Goal: Navigation & Orientation: Understand site structure

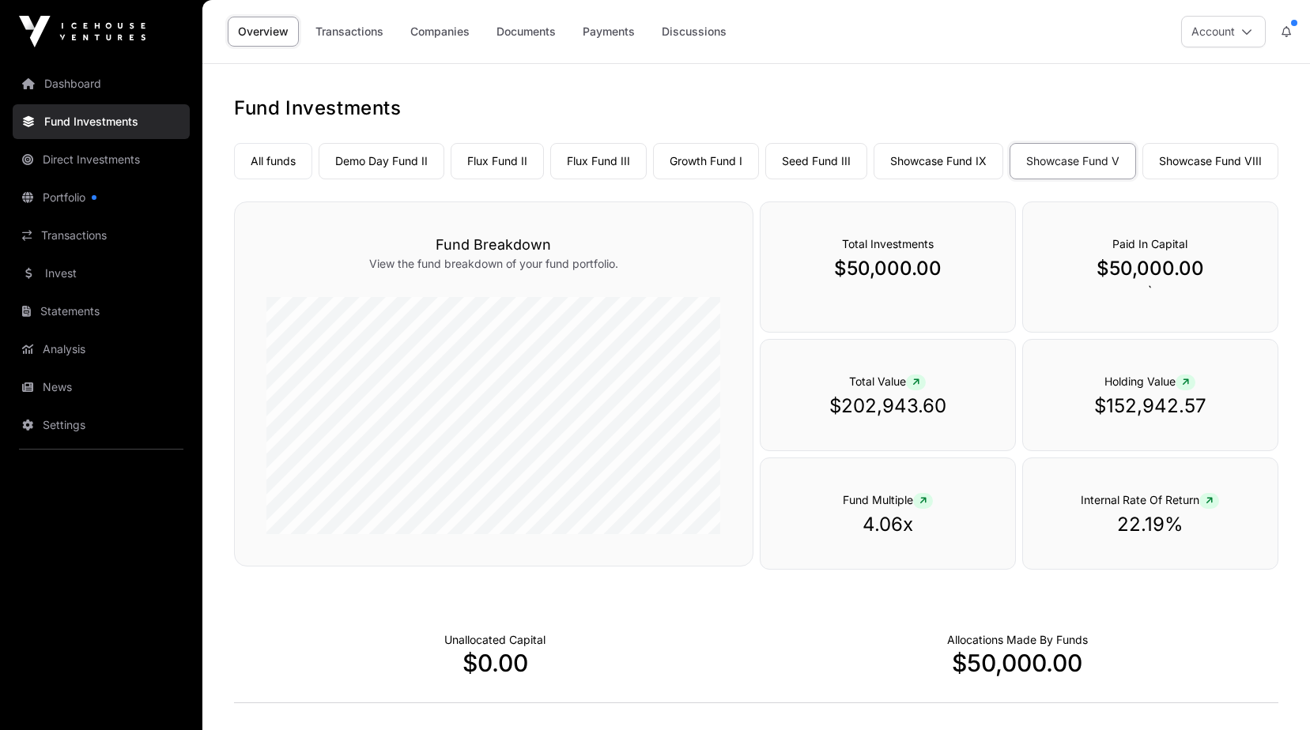
click at [277, 164] on link "All funds" at bounding box center [273, 161] width 78 height 36
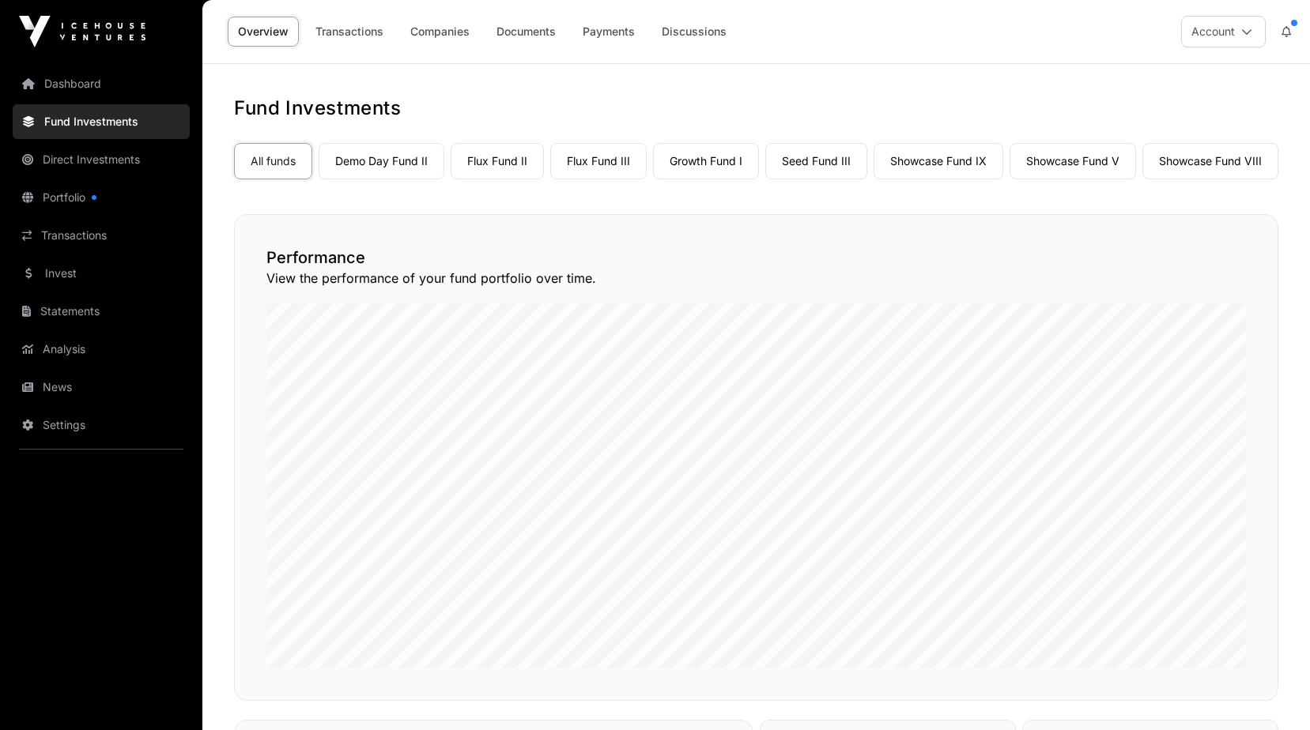
click at [64, 340] on link "Analysis" at bounding box center [101, 349] width 177 height 35
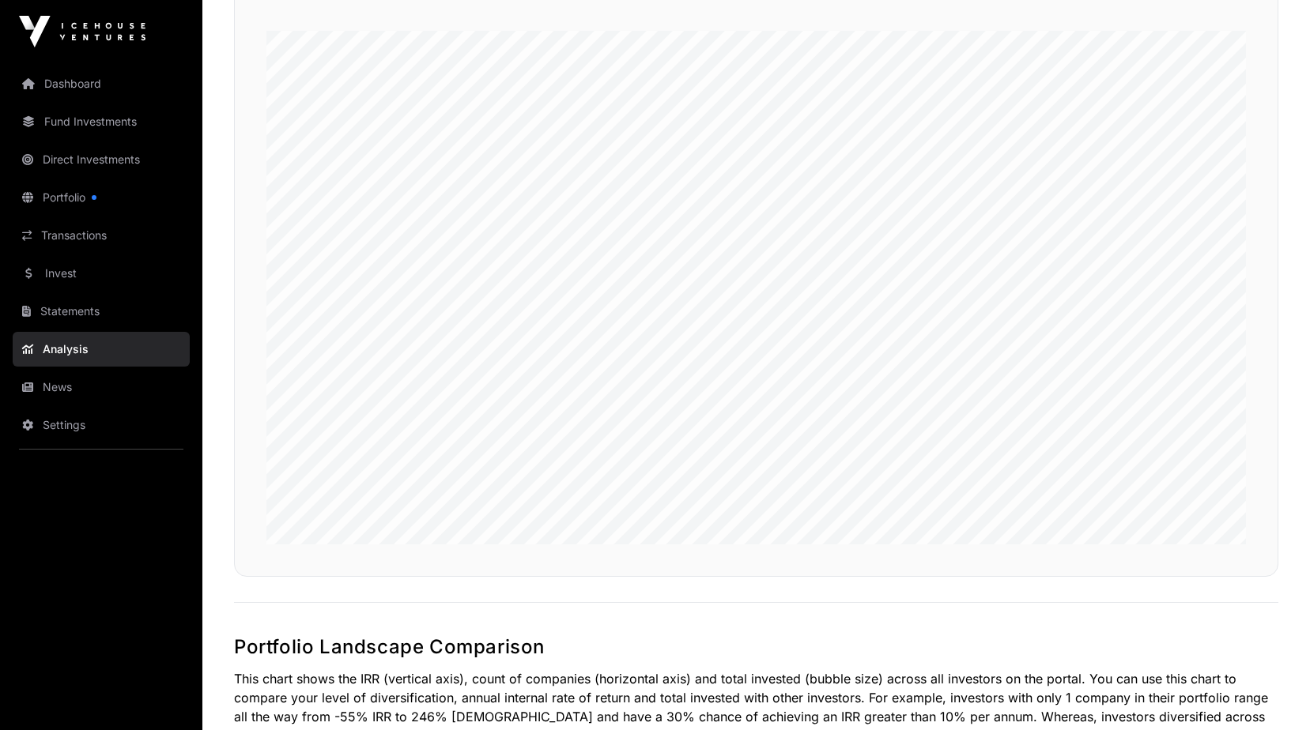
scroll to position [280, 0]
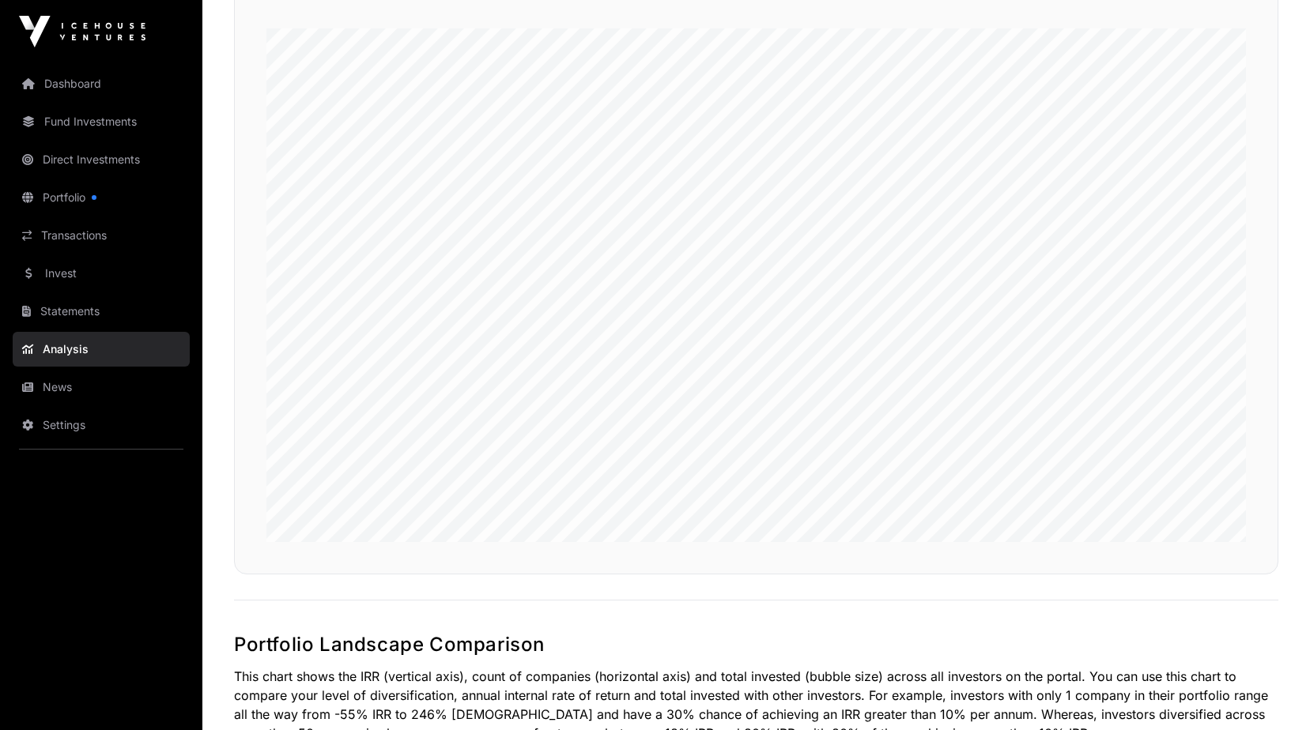
click at [99, 383] on link "News" at bounding box center [101, 387] width 177 height 35
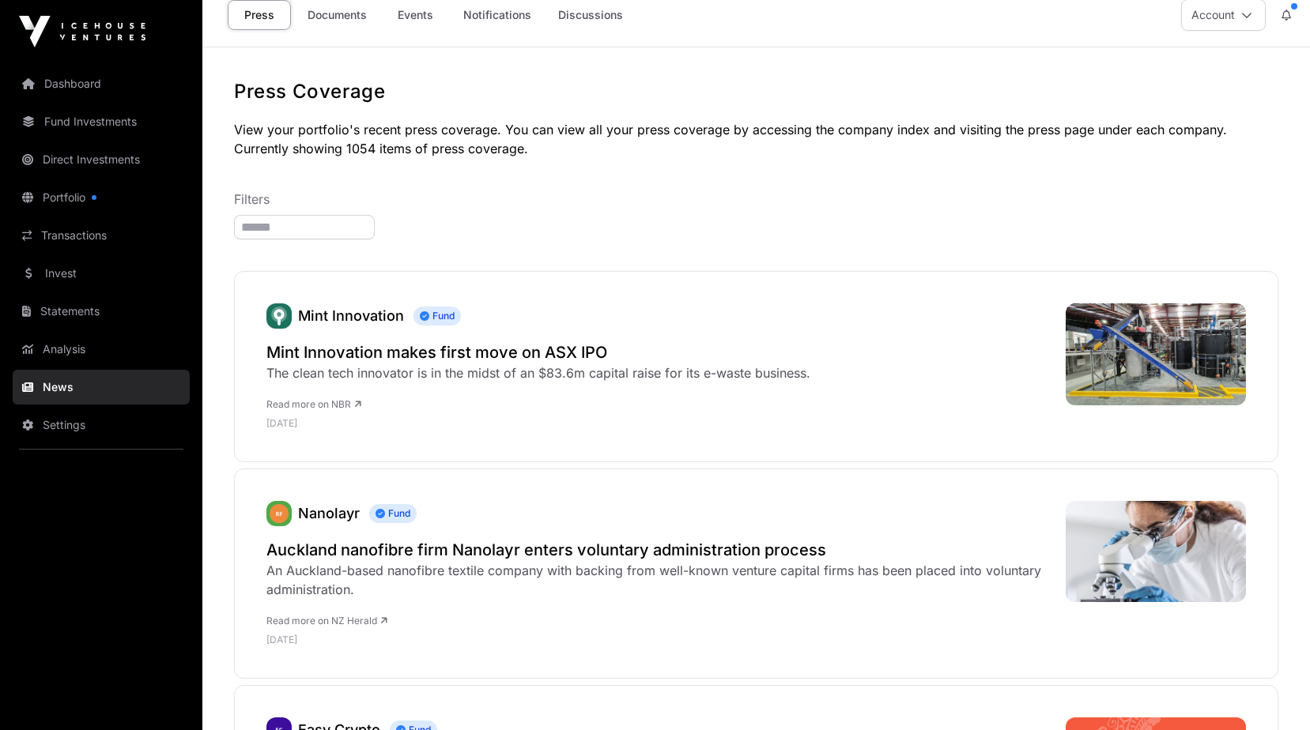
scroll to position [21, 0]
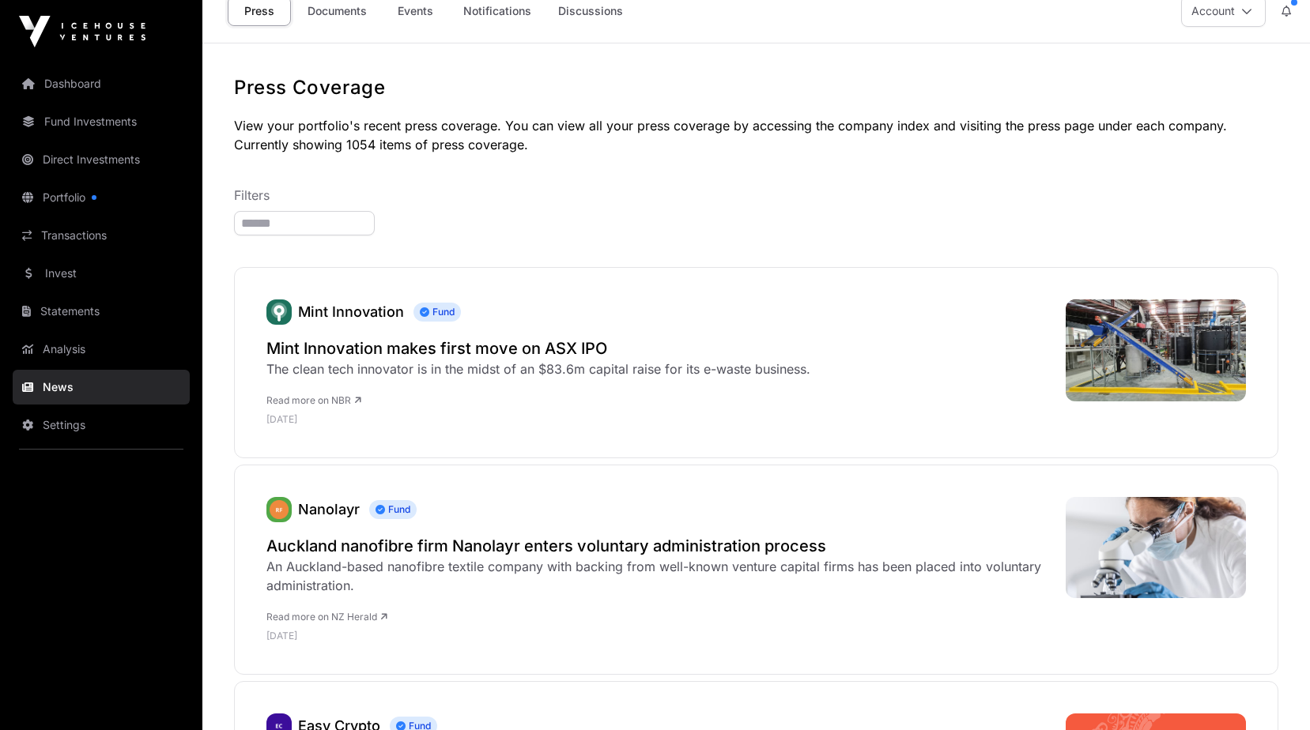
click at [66, 201] on link "Portfolio" at bounding box center [101, 197] width 177 height 35
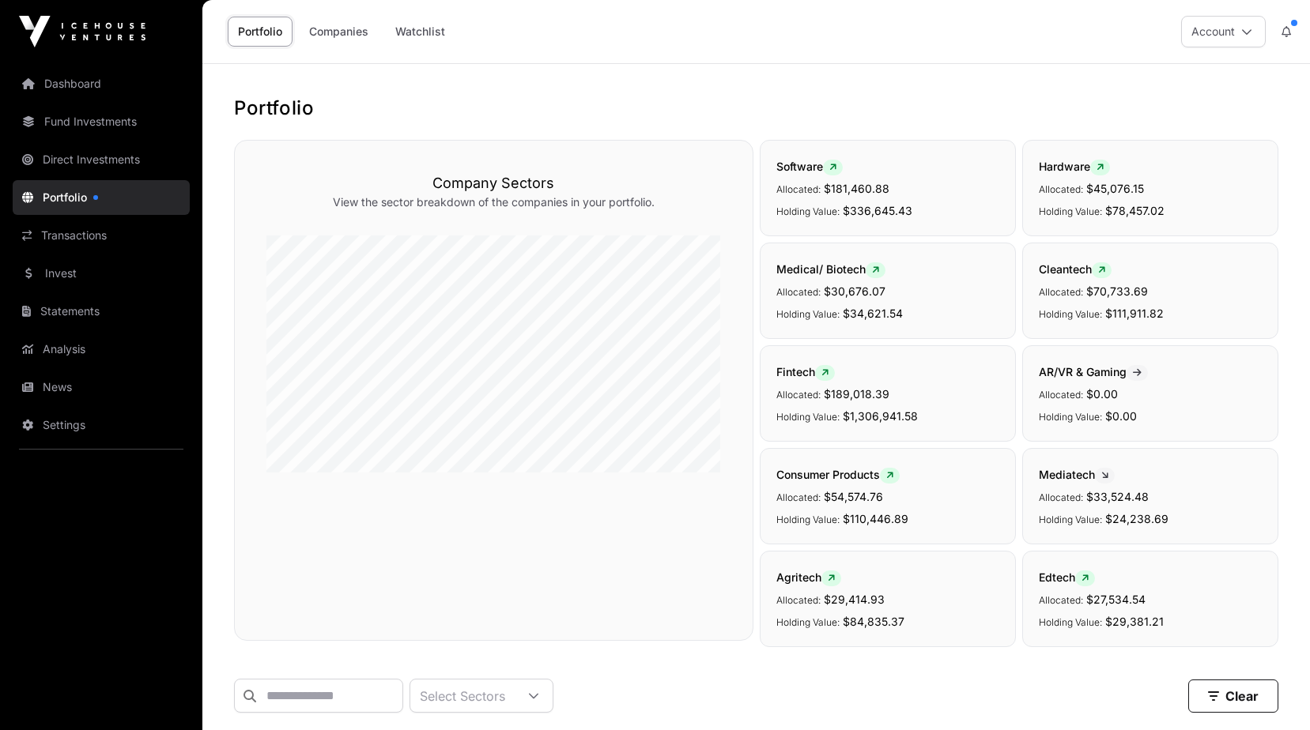
click at [1240, 32] on button "Account" at bounding box center [1223, 32] width 85 height 32
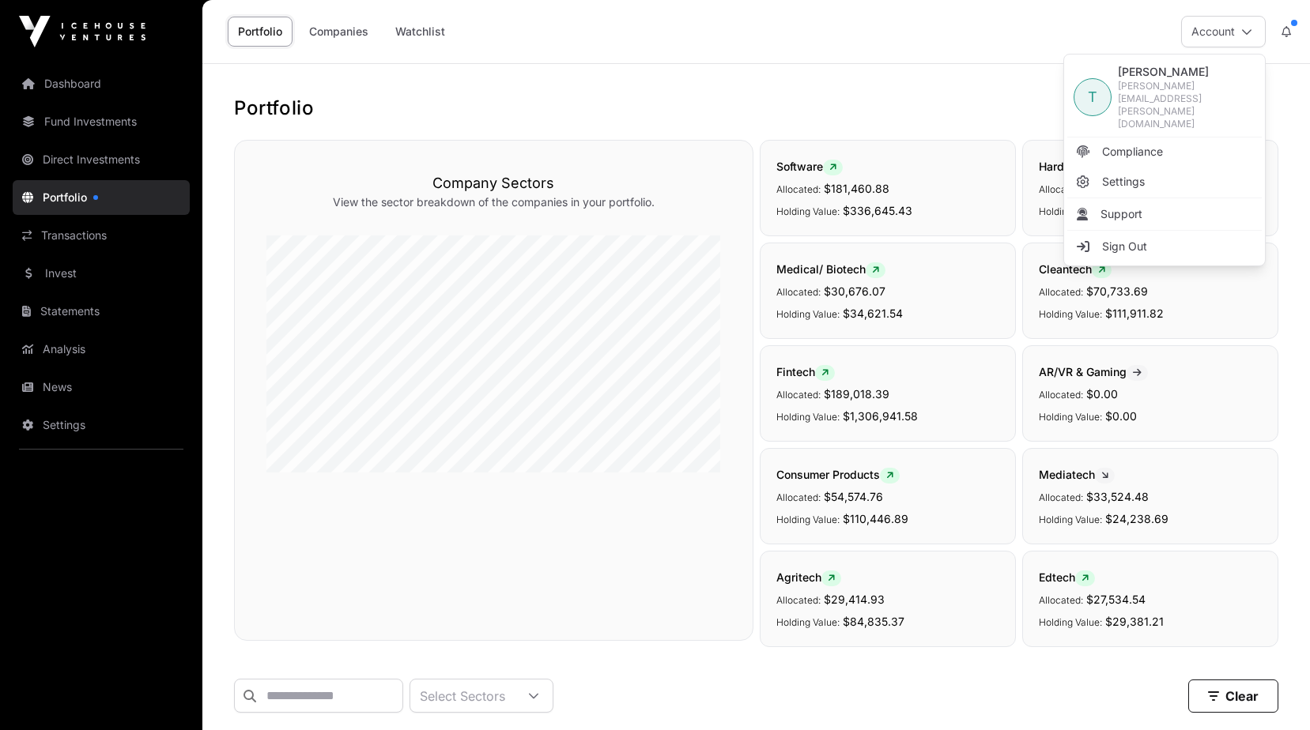
click at [1240, 32] on button "Account" at bounding box center [1223, 32] width 85 height 32
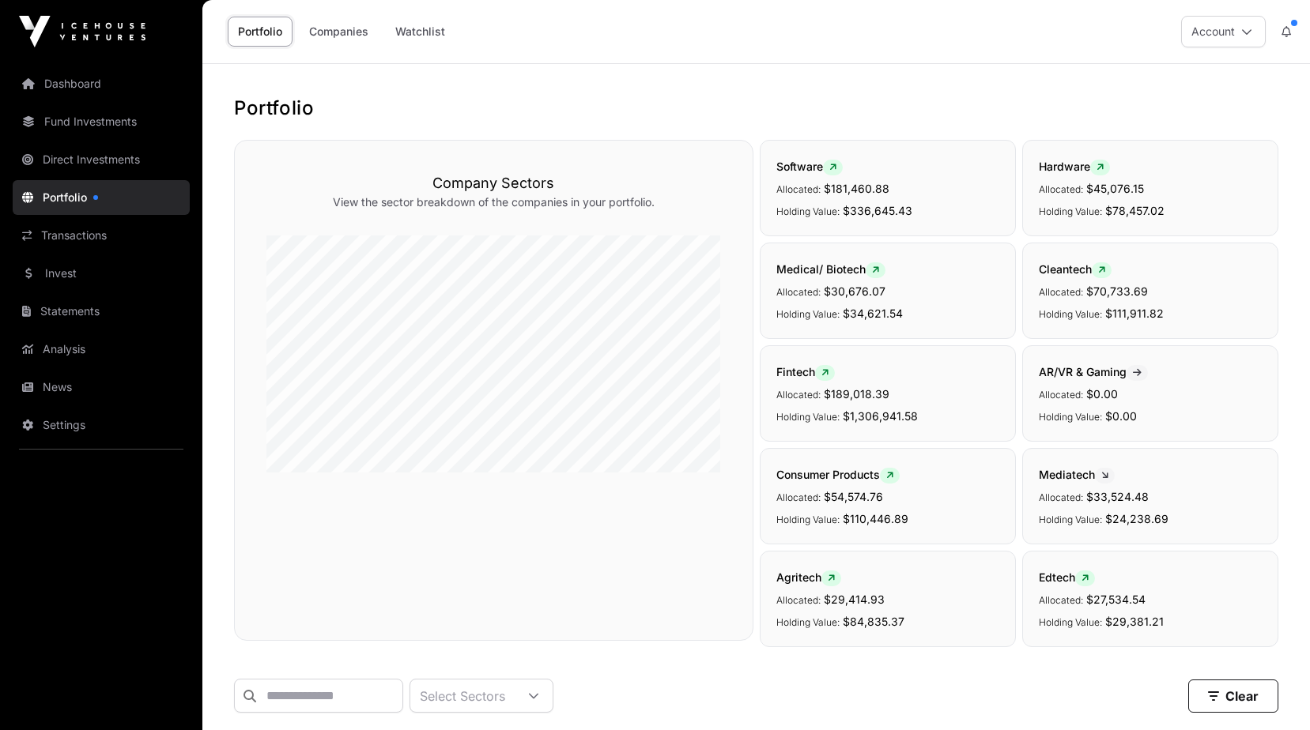
click at [1290, 25] on button at bounding box center [1286, 32] width 28 height 30
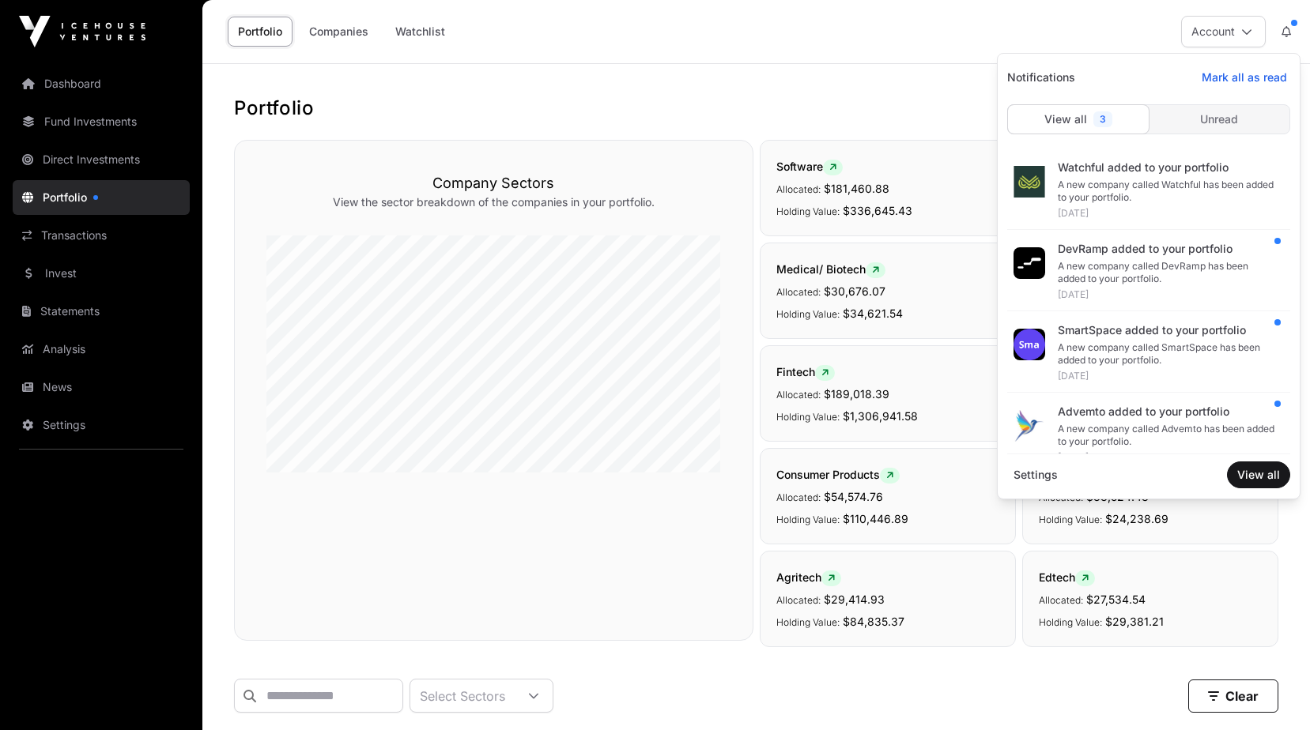
click at [1290, 25] on button at bounding box center [1286, 32] width 28 height 30
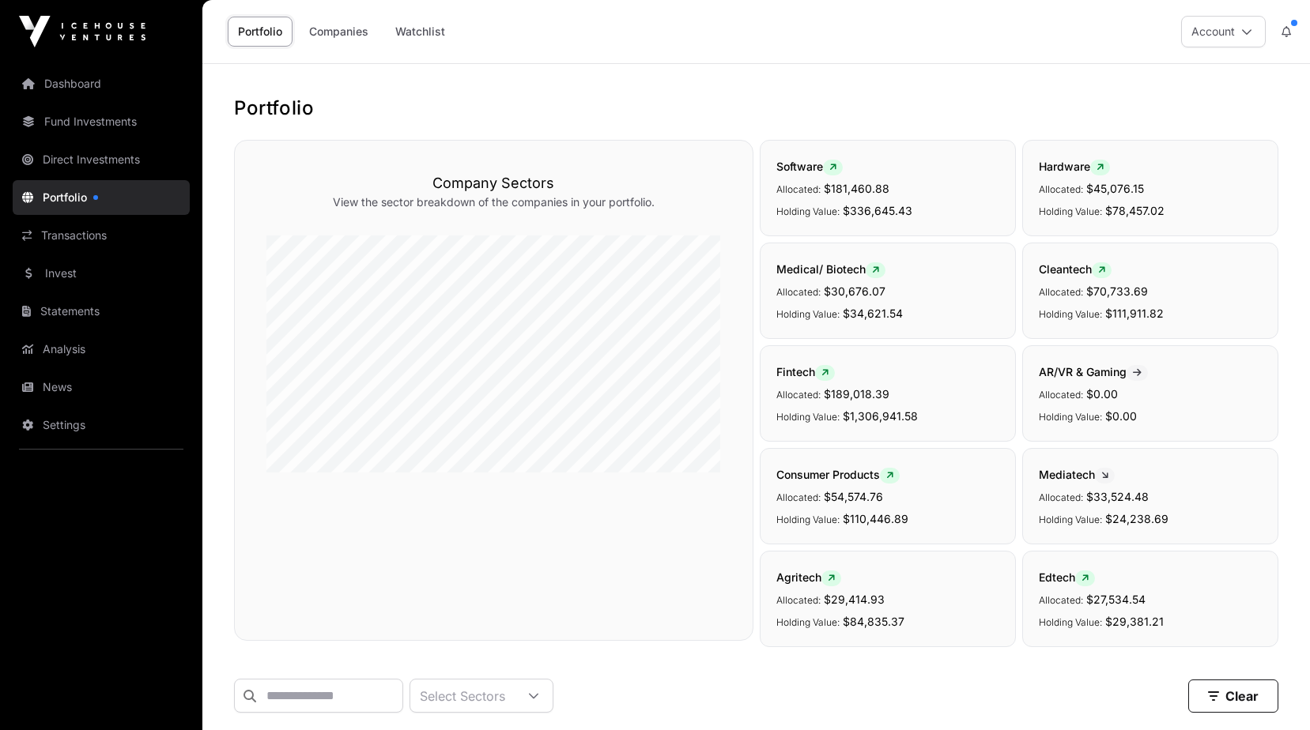
click at [66, 74] on link "Dashboard" at bounding box center [101, 83] width 177 height 35
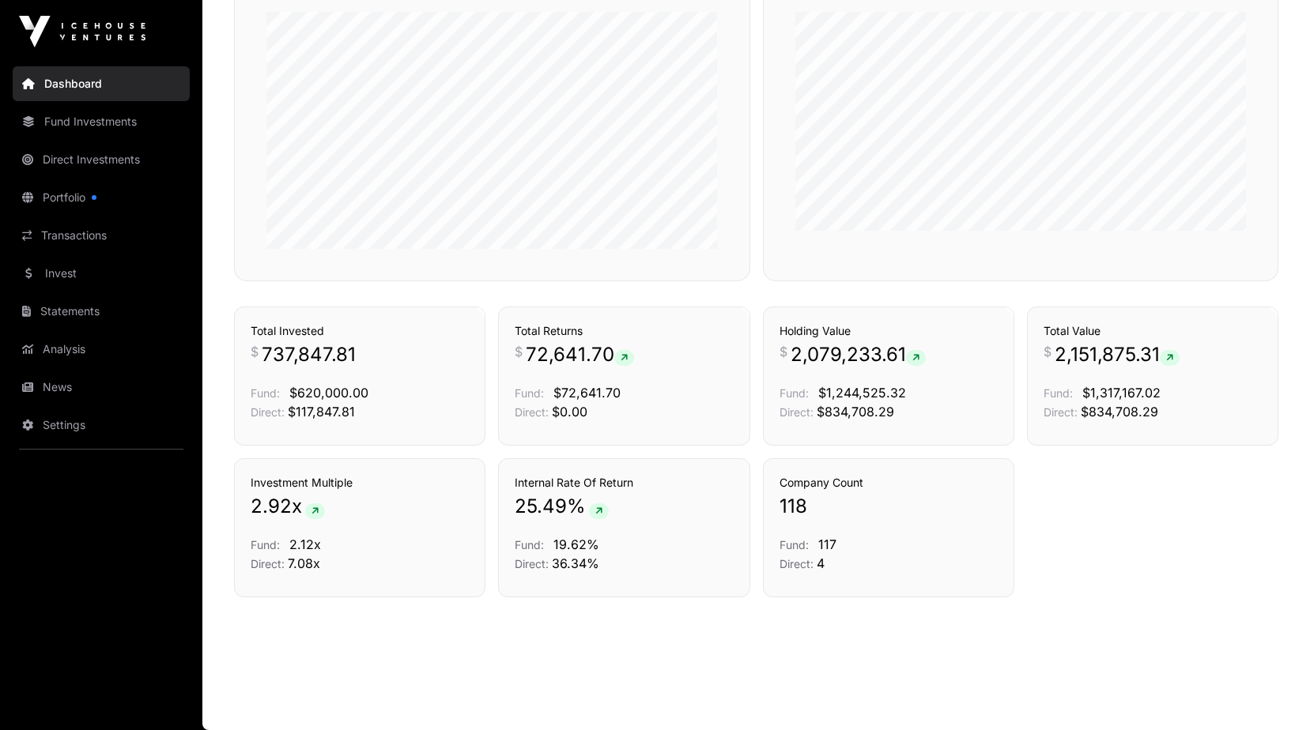
scroll to position [425, 0]
